Goal: Task Accomplishment & Management: Manage account settings

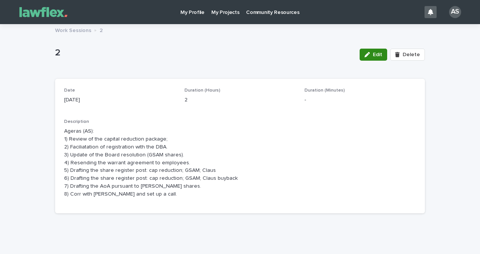
click at [376, 55] on span "Edit" at bounding box center [377, 54] width 9 height 5
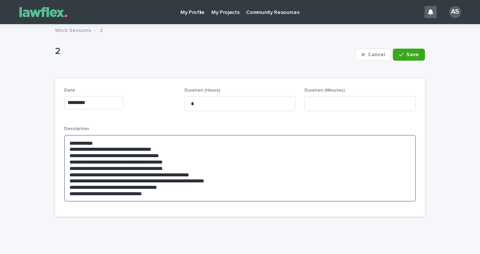
click at [179, 187] on textarea "**********" at bounding box center [240, 168] width 352 height 67
click at [174, 199] on textarea "**********" at bounding box center [240, 168] width 352 height 67
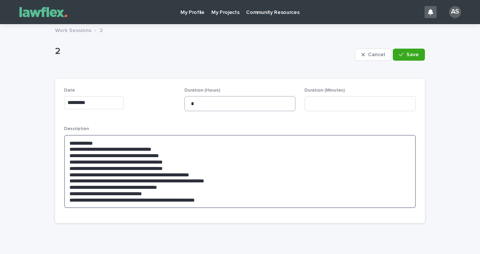
type textarea "**********"
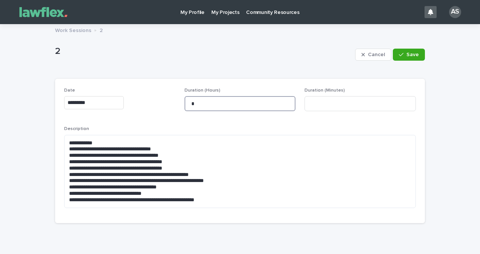
drag, startPoint x: 202, startPoint y: 107, endPoint x: 177, endPoint y: 104, distance: 24.4
click at [178, 104] on div "**********" at bounding box center [240, 151] width 352 height 126
type input "*"
click at [410, 58] on button "Save" at bounding box center [409, 55] width 32 height 12
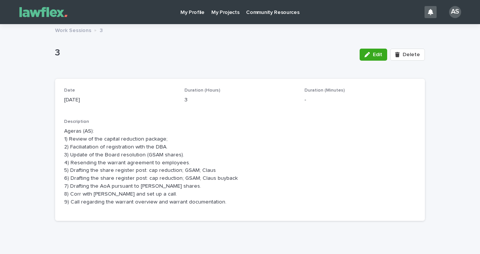
click at [221, 15] on p "My Projects" at bounding box center [225, 8] width 28 height 16
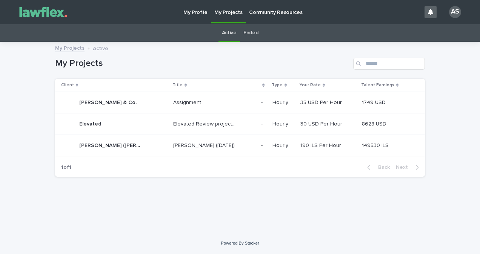
click at [181, 151] on div "[PERSON_NAME] ([DATE]) [PERSON_NAME] ([DATE])" at bounding box center [214, 146] width 82 height 12
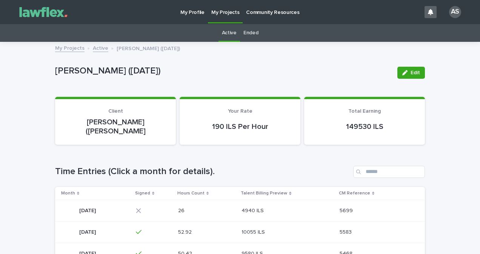
click at [265, 206] on p "4940 ILS" at bounding box center [254, 210] width 24 height 8
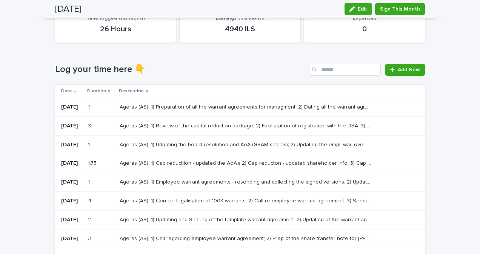
click at [157, 118] on td "Ageras (AS): 1) Review of the capital reduction package; 2) Faciliatation of re…" at bounding box center [271, 126] width 308 height 19
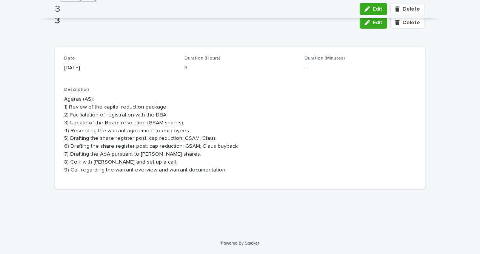
scroll to position [32, 0]
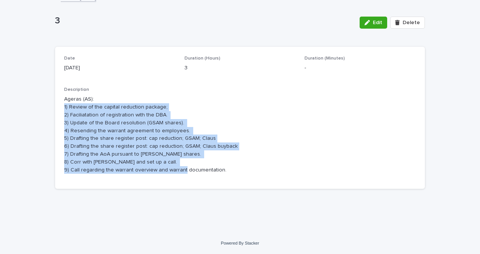
drag, startPoint x: 226, startPoint y: 173, endPoint x: 54, endPoint y: 105, distance: 184.7
click at [55, 105] on div "Date [DATE] Duration (Hours) 3 Duration (Minutes) - Description Ageras (AS): 1)…" at bounding box center [240, 118] width 370 height 143
drag, startPoint x: 54, startPoint y: 105, endPoint x: 157, endPoint y: 171, distance: 121.7
click at [157, 171] on p "Ageras (AS): 1) Review of the capital reduction package; 2) Faciliatation of re…" at bounding box center [240, 134] width 352 height 78
click at [230, 179] on div "Description Ageras (AS): 1) Review of the capital reduction package; 2) Facilia…" at bounding box center [240, 133] width 352 height 93
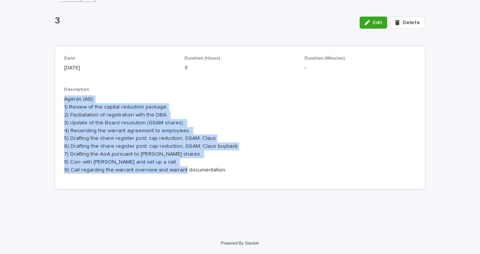
drag, startPoint x: 201, startPoint y: 172, endPoint x: 54, endPoint y: 102, distance: 162.9
click at [55, 102] on div "Date [DATE] Duration (Hours) 3 Duration (Minutes) - Description Ageras (AS): 1)…" at bounding box center [240, 118] width 370 height 143
drag, startPoint x: 54, startPoint y: 102, endPoint x: 184, endPoint y: 167, distance: 145.5
click at [184, 167] on p "Ageras (AS): 1) Review of the capital reduction package; 2) Faciliatation of re…" at bounding box center [240, 134] width 352 height 78
click at [219, 167] on p "Ageras (AS): 1) Review of the capital reduction package; 2) Faciliatation of re…" at bounding box center [240, 134] width 352 height 78
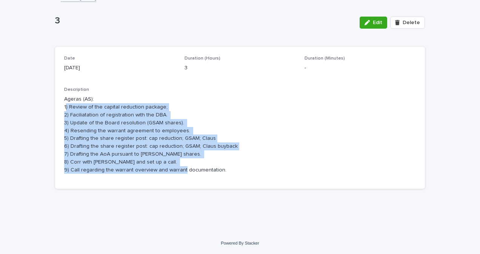
drag, startPoint x: 208, startPoint y: 173, endPoint x: 63, endPoint y: 110, distance: 158.2
click at [64, 110] on p "Ageras (AS): 1) Review of the capital reduction package; 2) Faciliatation of re…" at bounding box center [240, 134] width 352 height 78
drag, startPoint x: 63, startPoint y: 110, endPoint x: 165, endPoint y: 161, distance: 113.9
click at [175, 166] on p "Ageras (AS): 1) Review of the capital reduction package; 2) Faciliatation of re…" at bounding box center [240, 134] width 352 height 78
drag, startPoint x: 75, startPoint y: 128, endPoint x: 66, endPoint y: 119, distance: 13.1
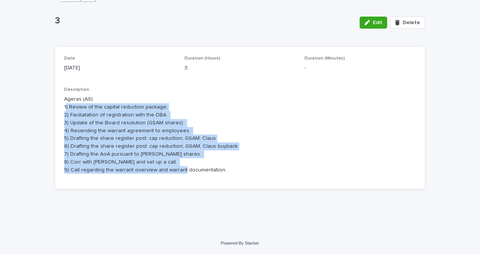
click at [75, 128] on p "Ageras (AS): 1) Review of the capital reduction package; 2) Faciliatation of re…" at bounding box center [240, 134] width 352 height 78
click at [129, 126] on p "Ageras (AS): 1) Review of the capital reduction package; 2) Faciliatation of re…" at bounding box center [240, 134] width 352 height 78
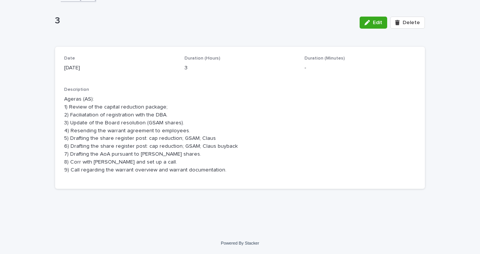
drag, startPoint x: 93, startPoint y: 126, endPoint x: 62, endPoint y: 122, distance: 31.2
click at [93, 126] on p "Ageras (AS): 1) Review of the capital reduction package; 2) Faciliatation of re…" at bounding box center [240, 134] width 352 height 78
drag, startPoint x: 63, startPoint y: 122, endPoint x: 161, endPoint y: 119, distance: 98.5
click at [160, 119] on p "Ageras (AS): 1) Review of the capital reduction package; 2) Faciliatation of re…" at bounding box center [240, 134] width 352 height 78
drag, startPoint x: 161, startPoint y: 119, endPoint x: 169, endPoint y: 119, distance: 7.6
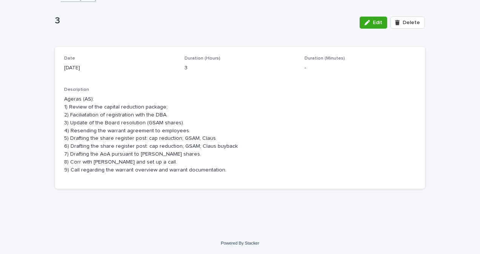
click at [169, 119] on p "Ageras (AS): 1) Review of the capital reduction package; 2) Faciliatation of re…" at bounding box center [240, 134] width 352 height 78
drag, startPoint x: 182, startPoint y: 121, endPoint x: 63, endPoint y: 120, distance: 119.3
click at [64, 120] on p "Ageras (AS): 1) Review of the capital reduction package; 2) Faciliatation of re…" at bounding box center [240, 134] width 352 height 78
drag, startPoint x: 63, startPoint y: 120, endPoint x: 133, endPoint y: 145, distance: 73.9
click at [133, 145] on p "Ageras (AS): 1) Review of the capital reduction package; 2) Faciliatation of re…" at bounding box center [240, 134] width 352 height 78
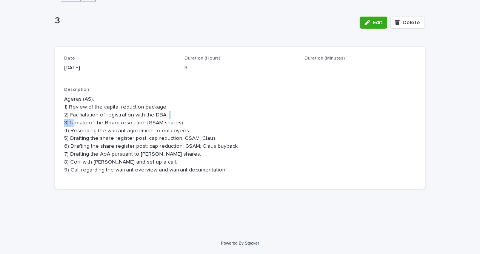
drag, startPoint x: 71, startPoint y: 123, endPoint x: 176, endPoint y: 115, distance: 105.2
click at [174, 115] on p "Ageras (AS): 1) Review of the capital reduction package; 2) Faciliatation of re…" at bounding box center [240, 134] width 352 height 78
drag, startPoint x: 176, startPoint y: 115, endPoint x: 210, endPoint y: 150, distance: 48.6
click at [210, 150] on p "Ageras (AS): 1) Review of the capital reduction package; 2) Faciliatation of re…" at bounding box center [240, 134] width 352 height 78
drag, startPoint x: 179, startPoint y: 117, endPoint x: 89, endPoint y: 120, distance: 90.3
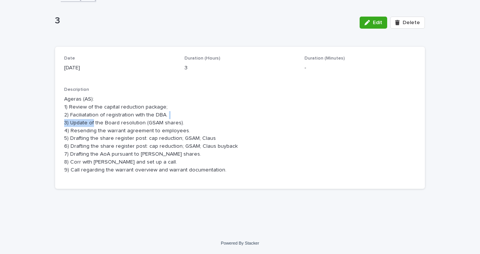
click at [89, 120] on p "Ageras (AS): 1) Review of the capital reduction package; 2) Faciliatation of re…" at bounding box center [240, 134] width 352 height 78
drag, startPoint x: 89, startPoint y: 120, endPoint x: 110, endPoint y: 140, distance: 29.1
click at [110, 140] on p "Ageras (AS): 1) Review of the capital reduction package; 2) Faciliatation of re…" at bounding box center [240, 134] width 352 height 78
drag, startPoint x: 66, startPoint y: 130, endPoint x: 190, endPoint y: 121, distance: 124.1
click at [190, 121] on p "Ageras (AS): 1) Review of the capital reduction package; 2) Faciliatation of re…" at bounding box center [240, 134] width 352 height 78
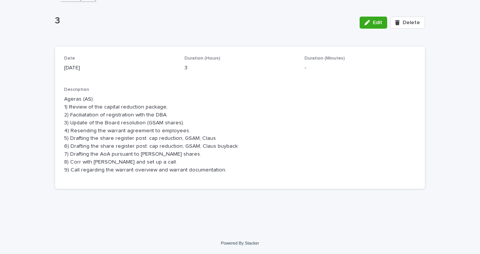
drag, startPoint x: 190, startPoint y: 121, endPoint x: 197, endPoint y: 135, distance: 16.4
click at [199, 137] on p "Ageras (AS): 1) Review of the capital reduction package; 2) Faciliatation of re…" at bounding box center [240, 134] width 352 height 78
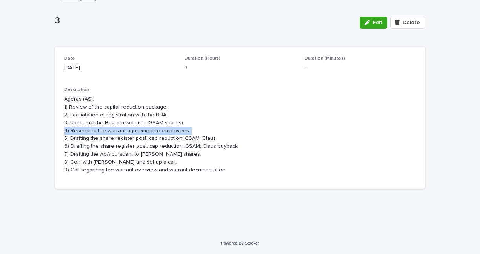
drag, startPoint x: 183, startPoint y: 131, endPoint x: 60, endPoint y: 128, distance: 123.4
click at [60, 128] on div "Date [DATE] Duration (Hours) 3 Duration (Minutes) - Description Ageras (AS): 1)…" at bounding box center [240, 118] width 370 height 143
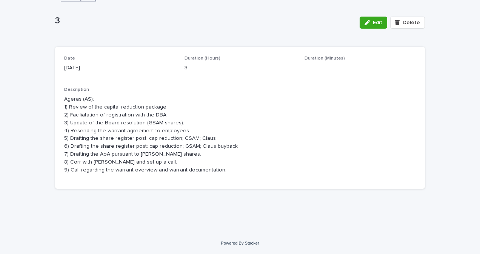
drag, startPoint x: 60, startPoint y: 128, endPoint x: 92, endPoint y: 158, distance: 43.3
click at [92, 158] on p "Ageras (AS): 1) Review of the capital reduction package; 2) Faciliatation of re…" at bounding box center [240, 134] width 352 height 78
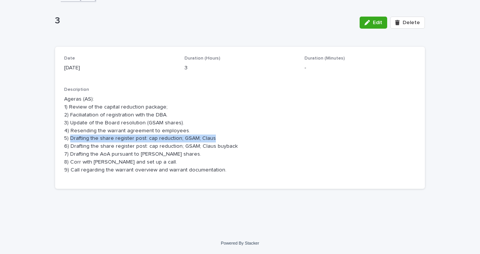
drag, startPoint x: 69, startPoint y: 136, endPoint x: 225, endPoint y: 138, distance: 156.6
click at [225, 138] on p "Ageras (AS): 1) Review of the capital reduction package; 2) Faciliatation of re…" at bounding box center [240, 134] width 352 height 78
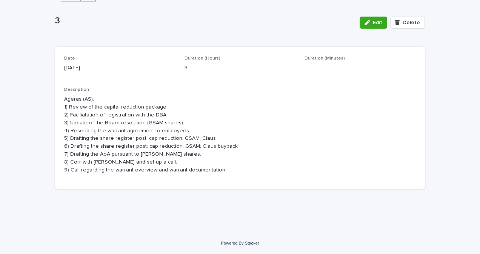
drag, startPoint x: 225, startPoint y: 138, endPoint x: 211, endPoint y: 167, distance: 32.2
click at [211, 167] on p "Ageras (AS): 1) Review of the capital reduction package; 2) Faciliatation of re…" at bounding box center [240, 134] width 352 height 78
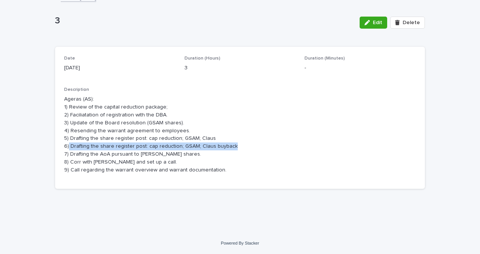
drag, startPoint x: 65, startPoint y: 145, endPoint x: 229, endPoint y: 145, distance: 163.4
click at [229, 145] on p "Ageras (AS): 1) Review of the capital reduction package; 2) Faciliatation of re…" at bounding box center [240, 134] width 352 height 78
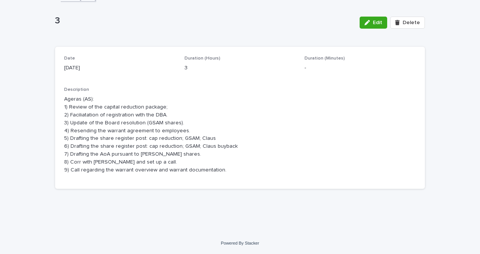
drag, startPoint x: 229, startPoint y: 145, endPoint x: 240, endPoint y: 171, distance: 28.7
click at [240, 171] on p "Ageras (AS): 1) Review of the capital reduction package; 2) Faciliatation of re…" at bounding box center [240, 134] width 352 height 78
drag, startPoint x: 71, startPoint y: 155, endPoint x: 217, endPoint y: 157, distance: 146.1
click at [217, 157] on p "Ageras (AS): 1) Review of the capital reduction package; 2) Faciliatation of re…" at bounding box center [240, 134] width 352 height 78
drag, startPoint x: 217, startPoint y: 157, endPoint x: 195, endPoint y: 179, distance: 30.4
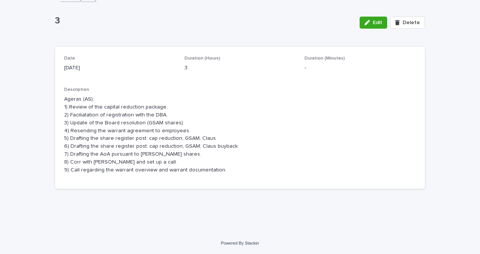
click at [209, 176] on div "Description Ageras (AS): 1) Review of the capital reduction package; 2) Facilia…" at bounding box center [240, 133] width 352 height 93
drag, startPoint x: 70, startPoint y: 163, endPoint x: 145, endPoint y: 160, distance: 74.4
click at [144, 160] on p "Ageras (AS): 1) Review of the capital reduction package; 2) Faciliatation of re…" at bounding box center [240, 134] width 352 height 78
drag, startPoint x: 145, startPoint y: 160, endPoint x: 154, endPoint y: 186, distance: 27.5
click at [154, 186] on div "Date [DATE] Duration (Hours) 3 Duration (Minutes) - Description Ageras (AS): 1)…" at bounding box center [240, 118] width 370 height 143
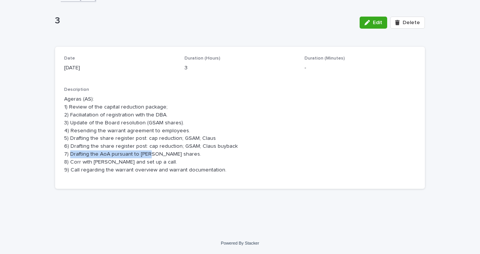
drag, startPoint x: 68, startPoint y: 157, endPoint x: 146, endPoint y: 152, distance: 77.5
click at [146, 152] on p "Ageras (AS): 1) Review of the capital reduction package; 2) Faciliatation of re…" at bounding box center [240, 134] width 352 height 78
drag
click at [162, 199] on div "Loading... Saving… Loading... Saving… 3 Edit Delete 3 Edit Delete Sorry, there …" at bounding box center [239, 103] width 377 height 222
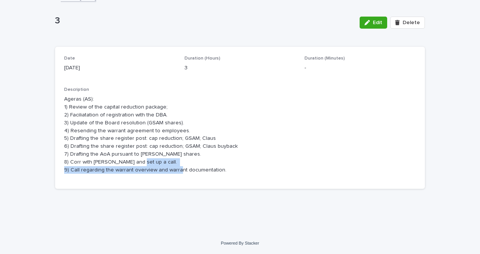
click at [216, 171] on div "Date [DATE] Duration (Hours) 3 Duration (Minutes) - Description Ageras (AS): 1)…" at bounding box center [240, 118] width 370 height 143
click at [214, 196] on div "Loading... Saving… Loading... Saving… 3 Edit Delete 3 Edit Delete Sorry, there …" at bounding box center [239, 103] width 377 height 222
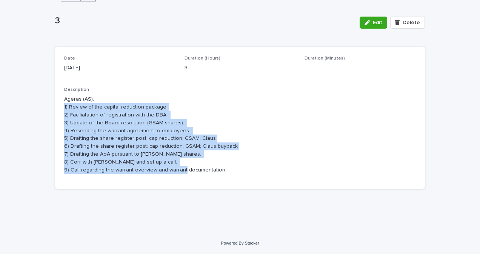
click at [61, 105] on div "Date [DATE] Duration (Hours) 3 Duration (Minutes) - Description Ageras (AS): 1)…" at bounding box center [240, 118] width 370 height 143
click at [175, 171] on p "Ageras (AS): 1) Review of the capital reduction package; 2) Faciliatation of re…" at bounding box center [240, 134] width 352 height 78
click at [46, 103] on div "Loading... Saving… Loading... Saving… 3 Edit Delete 3 Edit Delete Sorry, there …" at bounding box center [240, 112] width 480 height 241
click at [214, 165] on p "Ageras (AS): 1) Review of the capital reduction package; 2) Faciliatation of re…" at bounding box center [240, 134] width 352 height 78
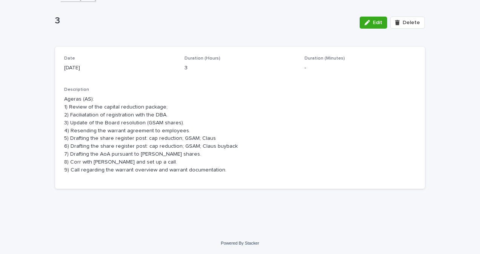
click at [232, 168] on p "Ageras (AS): 1) Review of the capital reduction package; 2) Faciliatation of re…" at bounding box center [240, 134] width 352 height 78
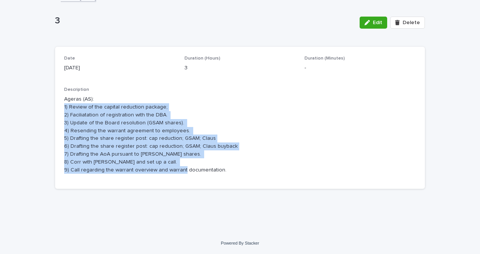
click at [60, 105] on div "Date [DATE] Duration (Hours) 3 Duration (Minutes) - Description Ageras (AS): 1)…" at bounding box center [240, 118] width 370 height 143
click at [232, 180] on div "Date [DATE] Duration (Hours) 3 Duration (Minutes) - Description Ageras (AS): 1)…" at bounding box center [240, 118] width 370 height 143
click at [202, 193] on div "Loading... Saving… Date [DATE] Duration (Hours) 3 Duration (Minutes) - Descript…" at bounding box center [240, 121] width 370 height 149
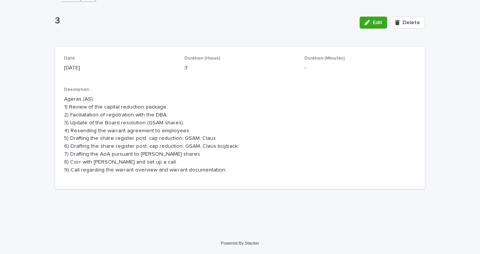
click at [223, 175] on div "Description Ageras (AS): 1) Review of the capital reduction package; 2) Facilia…" at bounding box center [240, 133] width 352 height 93
click at [85, 138] on p "Ageras (AS): 1) Review of the capital reduction package; 2) Faciliatation of re…" at bounding box center [240, 134] width 352 height 78
click at [100, 152] on p "Ageras (AS): 1) Review of the capital reduction package; 2) Faciliatation of re…" at bounding box center [240, 134] width 352 height 78
click at [95, 146] on p "Ageras (AS): 1) Review of the capital reduction package; 2) Faciliatation of re…" at bounding box center [240, 134] width 352 height 78
click at [101, 152] on p "Ageras (AS): 1) Review of the capital reduction package; 2) Faciliatation of re…" at bounding box center [240, 134] width 352 height 78
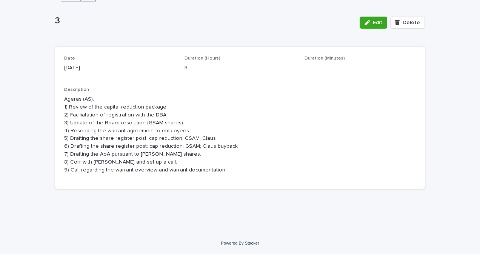
click at [114, 170] on p "Ageras (AS): 1) Review of the capital reduction package; 2) Faciliatation of re…" at bounding box center [240, 134] width 352 height 78
click at [197, 140] on p "Ageras (AS): 1) Review of the capital reduction package; 2) Faciliatation of re…" at bounding box center [240, 134] width 352 height 78
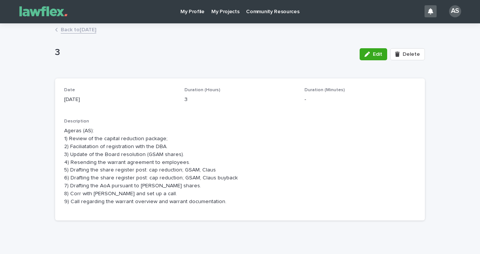
scroll to position [0, 0]
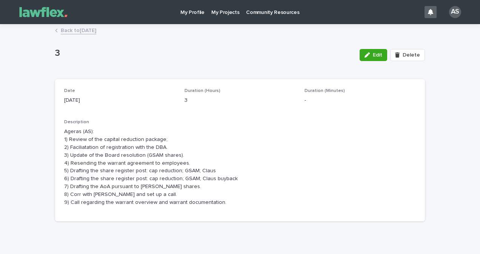
click at [96, 31] on link "Back to [DATE]" at bounding box center [78, 30] width 35 height 9
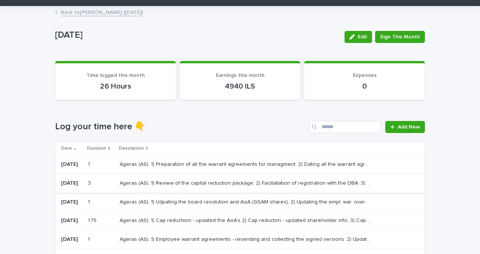
scroll to position [38, 0]
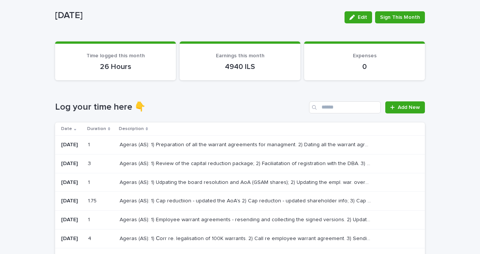
click at [172, 142] on p "Ageras (AS): 1) Preparation of all the warrant agreements for managment. 2) Dat…" at bounding box center [246, 144] width 253 height 8
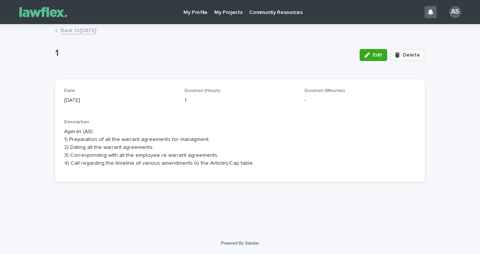
click at [407, 57] on span "Delete" at bounding box center [411, 54] width 17 height 5
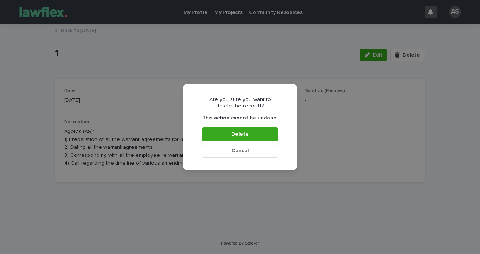
click at [257, 151] on button "Cancel" at bounding box center [240, 151] width 77 height 14
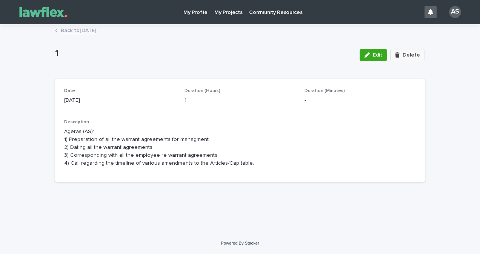
click at [397, 58] on button "Delete" at bounding box center [407, 55] width 35 height 12
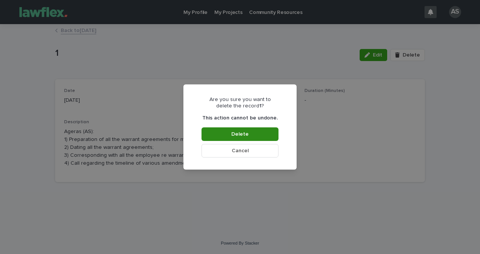
click at [266, 130] on button "Delete" at bounding box center [240, 135] width 77 height 14
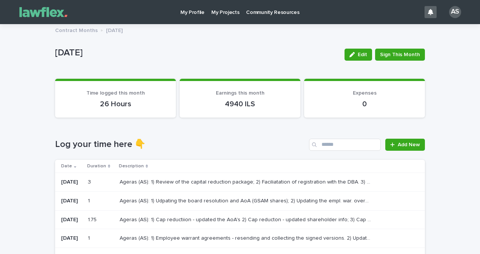
drag, startPoint x: 211, startPoint y: 104, endPoint x: 272, endPoint y: 111, distance: 61.2
click at [272, 111] on section "Earnings this month 4750 ILS" at bounding box center [240, 98] width 121 height 39
drag, startPoint x: 272, startPoint y: 111, endPoint x: 258, endPoint y: 133, distance: 26.0
click at [258, 133] on div "Loading... Saving… Log your time here 👇 Add New Date Duration Description 22/8/…" at bounding box center [240, 256] width 370 height 264
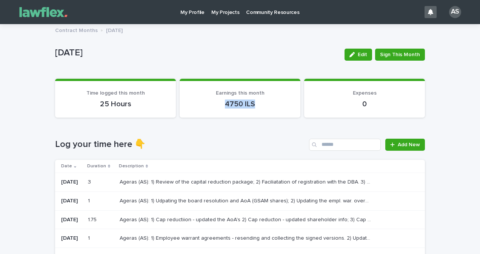
drag, startPoint x: 252, startPoint y: 110, endPoint x: 202, endPoint y: 108, distance: 49.9
click at [202, 108] on section "Earnings this month 4750 ILS" at bounding box center [240, 98] width 121 height 39
drag, startPoint x: 202, startPoint y: 108, endPoint x: 297, endPoint y: 65, distance: 104.2
click at [225, 149] on h1 "Log your time here 👇" at bounding box center [180, 144] width 251 height 11
click at [221, 9] on p "My Projects" at bounding box center [225, 8] width 28 height 16
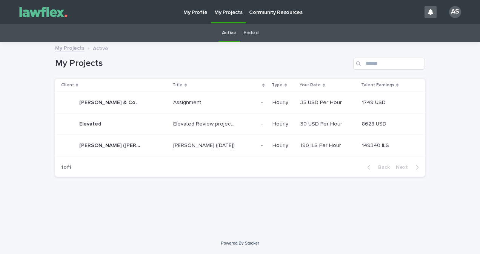
click at [173, 148] on p "[PERSON_NAME] ([DATE])" at bounding box center [204, 145] width 63 height 8
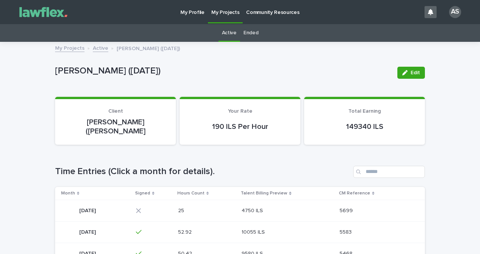
click at [236, 209] on td "25 25" at bounding box center [207, 211] width 64 height 22
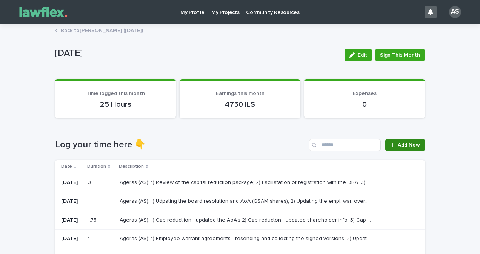
click at [412, 146] on span "Add New" at bounding box center [409, 145] width 22 height 5
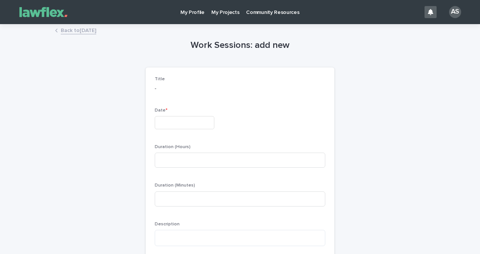
click at [171, 121] on input "text" at bounding box center [185, 122] width 60 height 13
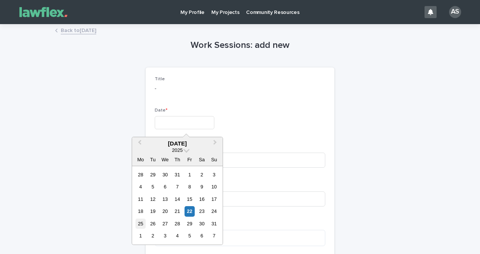
click at [139, 228] on div "25" at bounding box center [140, 224] width 10 height 10
type input "*********"
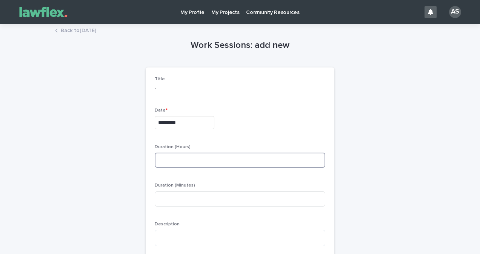
click at [182, 161] on input at bounding box center [240, 160] width 171 height 15
drag, startPoint x: 191, startPoint y: 158, endPoint x: 162, endPoint y: 162, distance: 30.1
click at [162, 162] on input "*" at bounding box center [240, 160] width 171 height 15
drag, startPoint x: 180, startPoint y: 166, endPoint x: 154, endPoint y: 169, distance: 25.8
click at [163, 167] on input "*" at bounding box center [240, 160] width 171 height 15
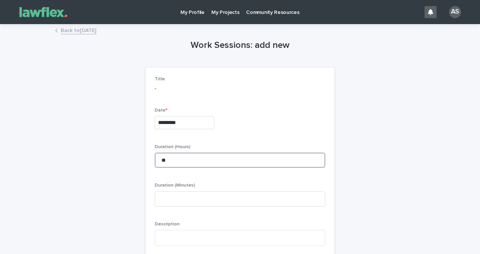
click at [160, 158] on input "**" at bounding box center [240, 160] width 171 height 15
click at [161, 160] on input "**" at bounding box center [240, 160] width 171 height 15
type input "*"
click at [182, 226] on p "Description" at bounding box center [240, 224] width 171 height 5
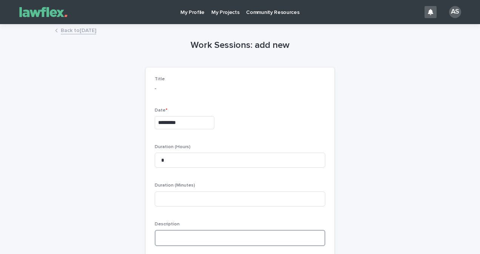
click at [186, 231] on textarea at bounding box center [240, 238] width 171 height 16
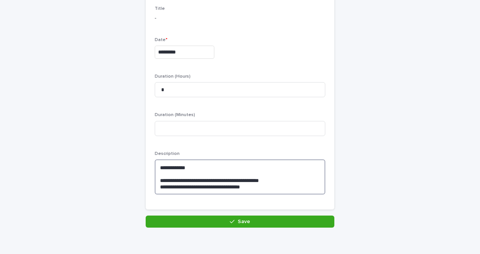
scroll to position [82, 0]
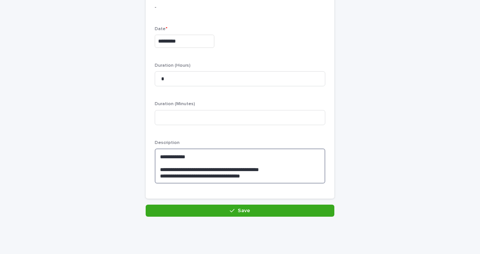
type textarea "**********"
click at [264, 222] on div "**********" at bounding box center [239, 89] width 377 height 292
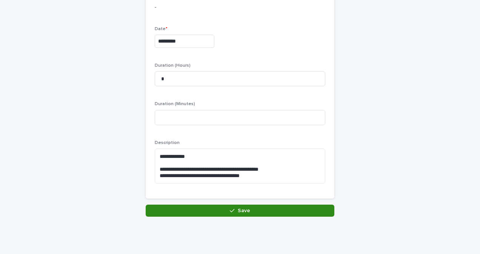
click at [266, 209] on button "Save" at bounding box center [240, 211] width 189 height 12
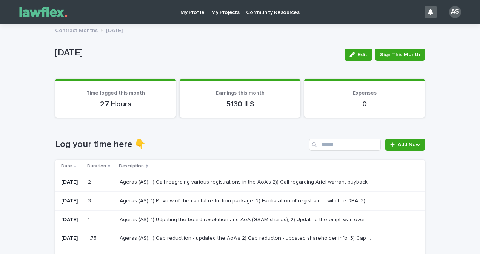
click at [220, 14] on p "My Projects" at bounding box center [225, 8] width 28 height 16
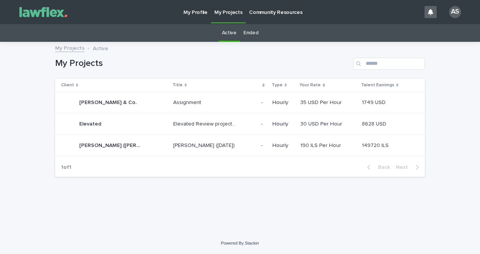
click at [258, 34] on div "Ended" at bounding box center [251, 33] width 22 height 18
click at [249, 35] on link "Ended" at bounding box center [250, 33] width 15 height 18
